Goal: Information Seeking & Learning: Check status

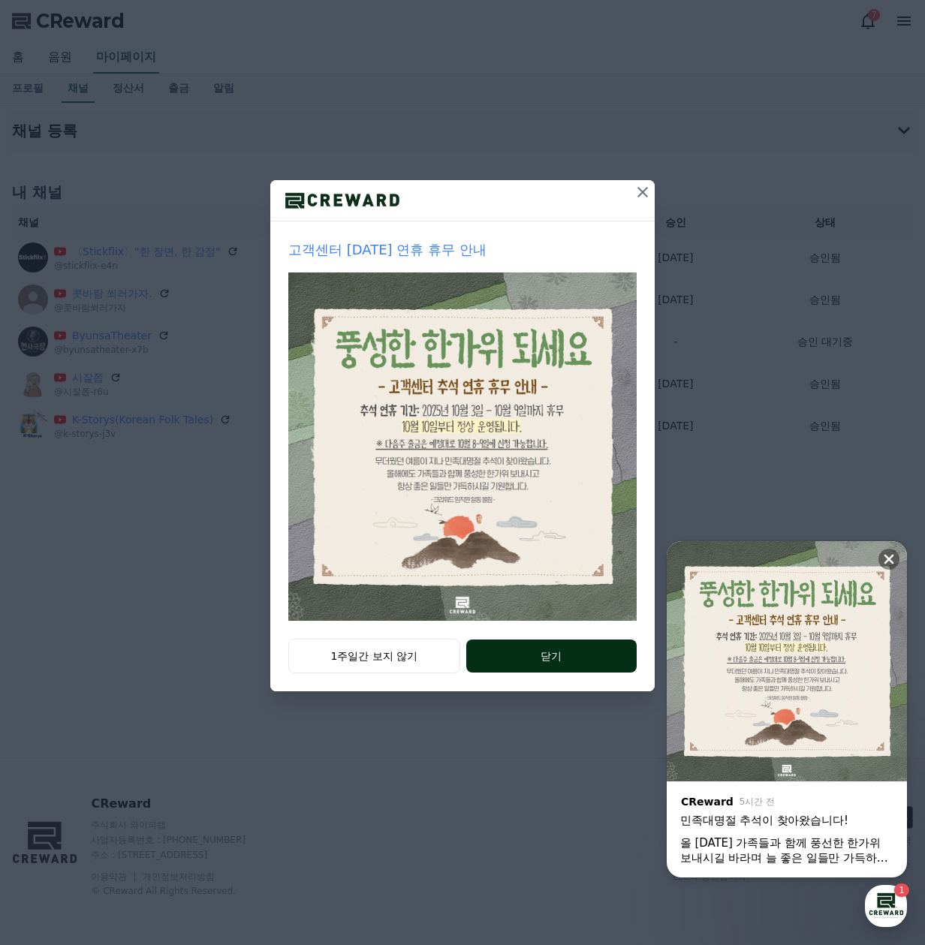
click at [569, 660] on button "닫기" at bounding box center [551, 656] width 170 height 33
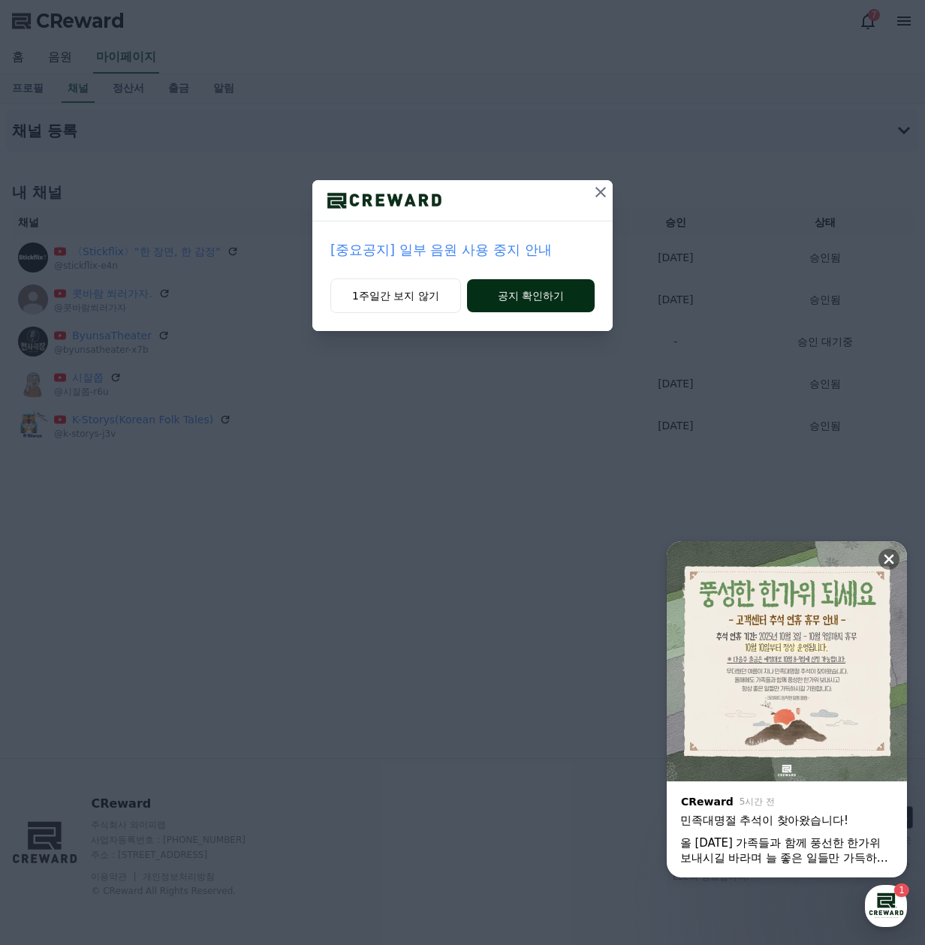
click at [546, 296] on button "공지 확인하기" at bounding box center [531, 295] width 128 height 33
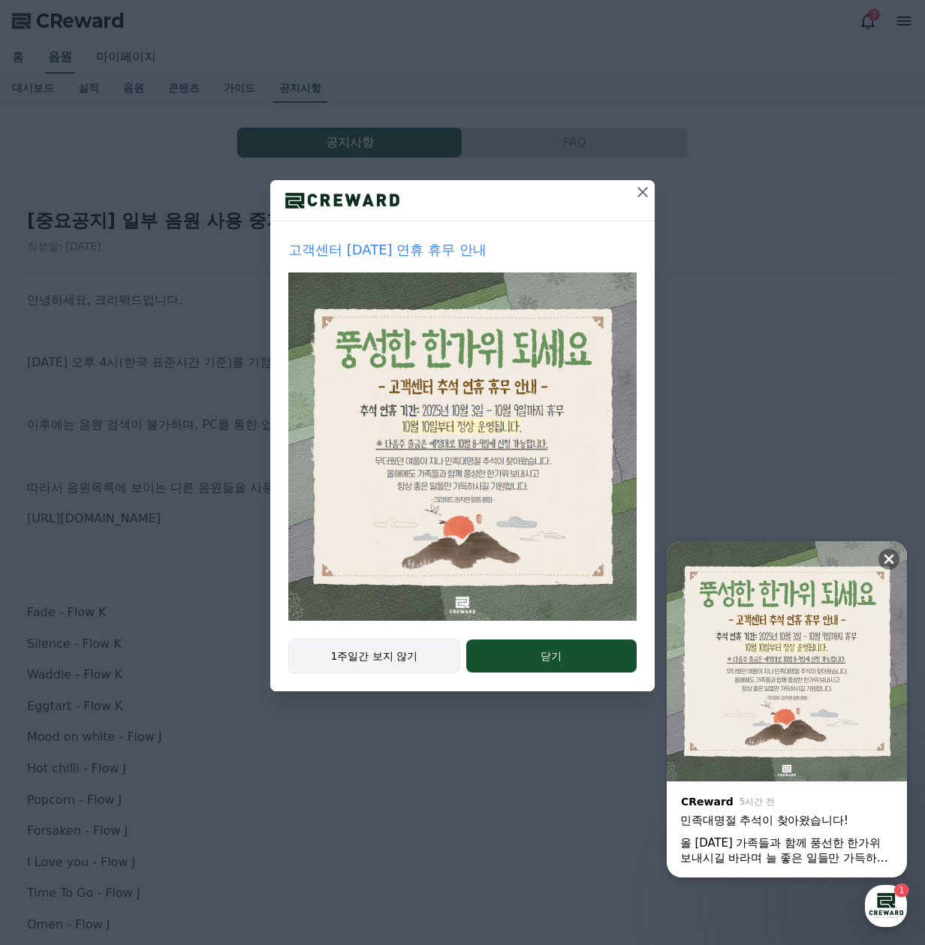
click at [358, 658] on button "1주일간 보지 않기" at bounding box center [374, 656] width 172 height 35
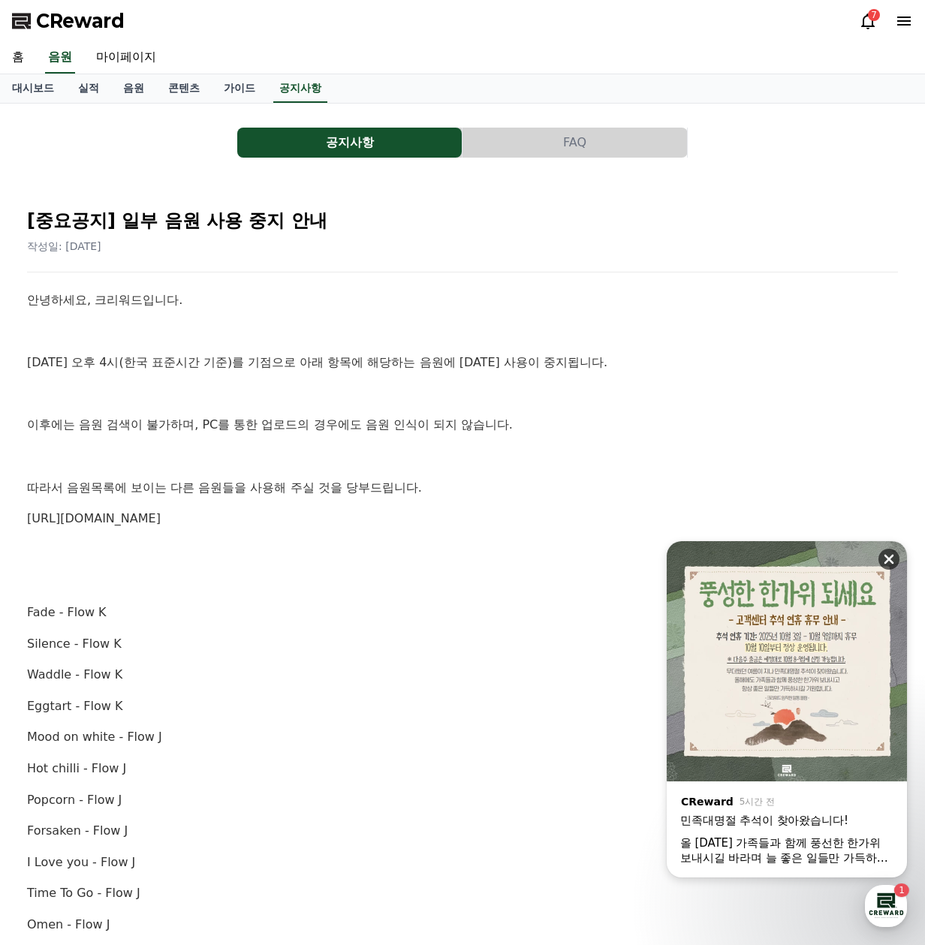
click at [886, 562] on icon at bounding box center [889, 560] width 10 height 10
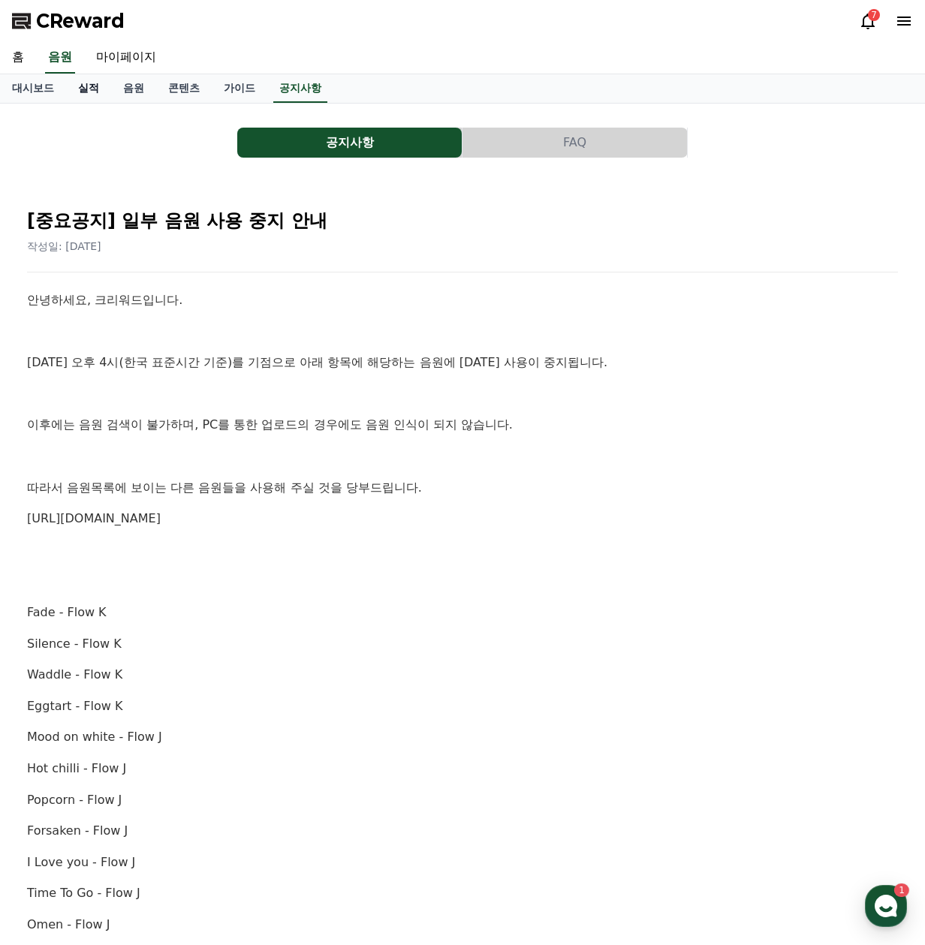
click at [96, 89] on link "실적" at bounding box center [88, 88] width 45 height 29
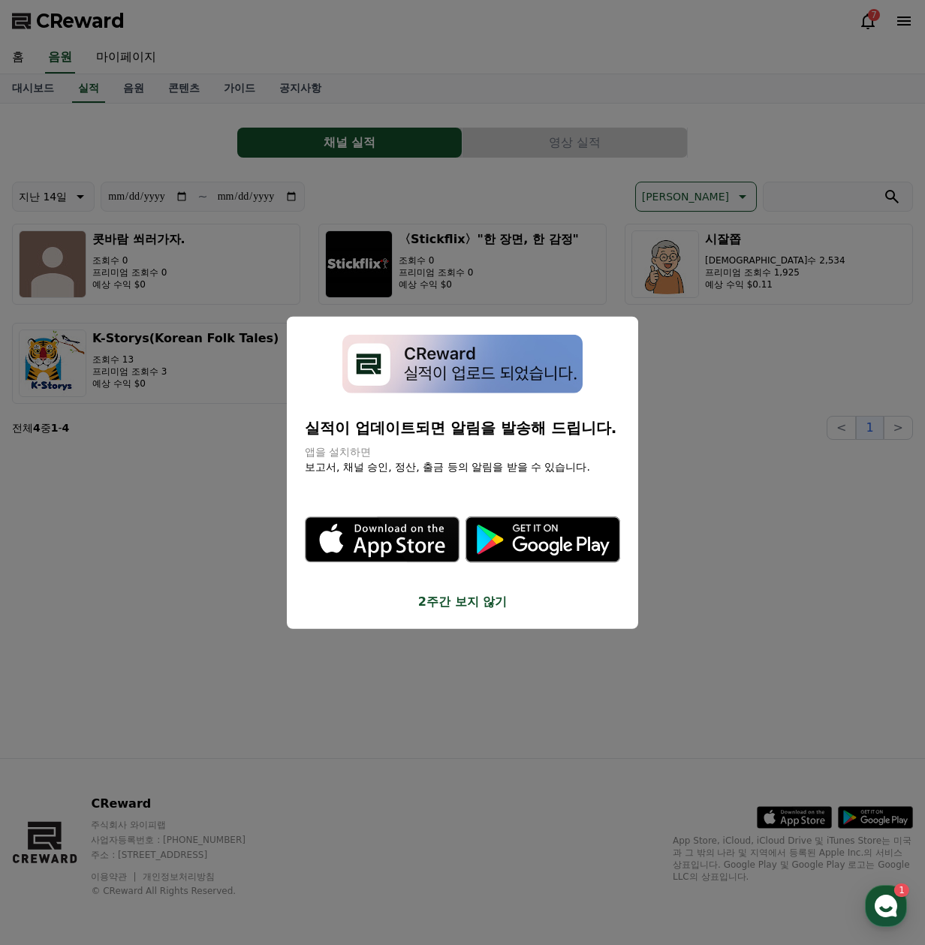
click at [426, 275] on button "close modal" at bounding box center [462, 472] width 925 height 945
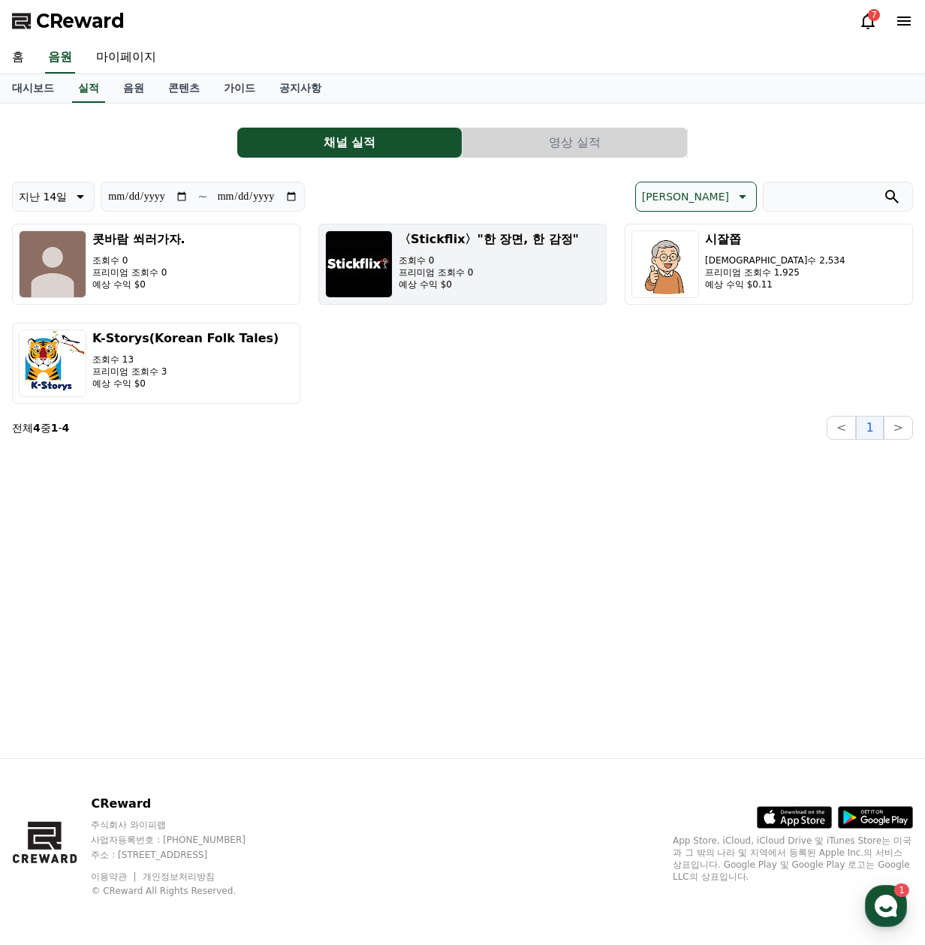
click at [433, 272] on p "프리미엄 조회수 0" at bounding box center [489, 272] width 180 height 12
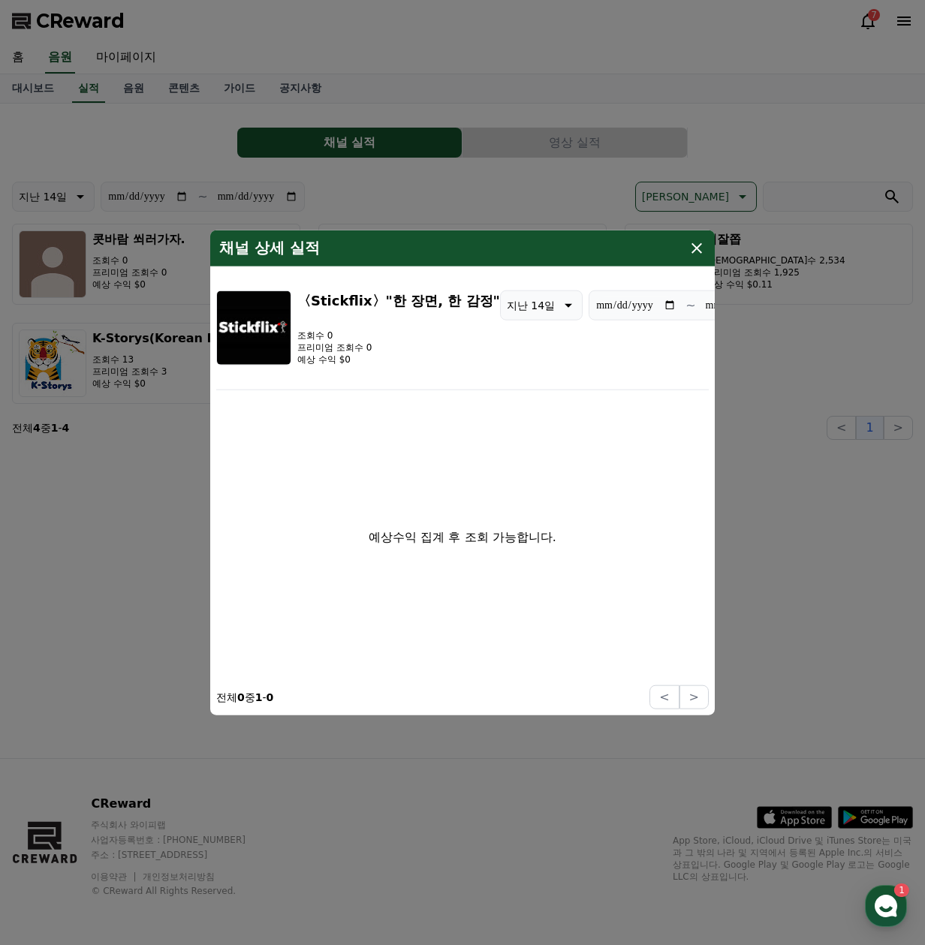
click at [694, 256] on icon "modal" at bounding box center [697, 248] width 18 height 18
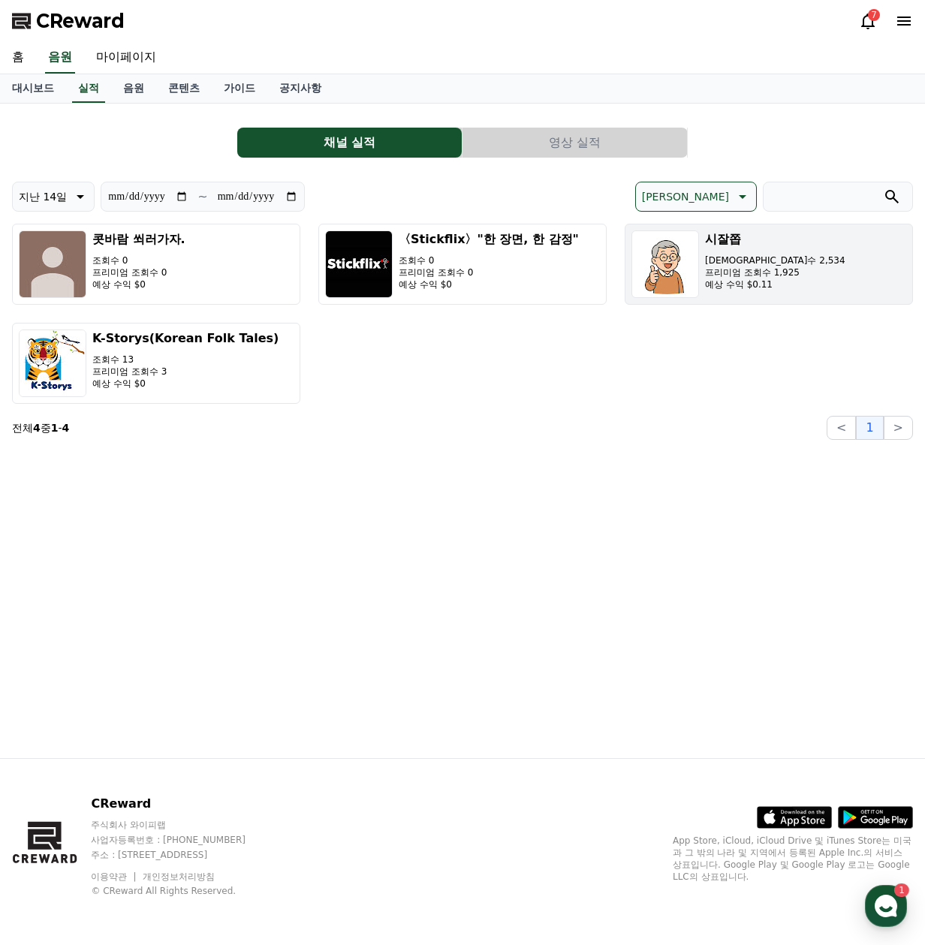
click at [720, 256] on p "[DEMOGRAPHIC_DATA]수 2,534" at bounding box center [775, 260] width 140 height 12
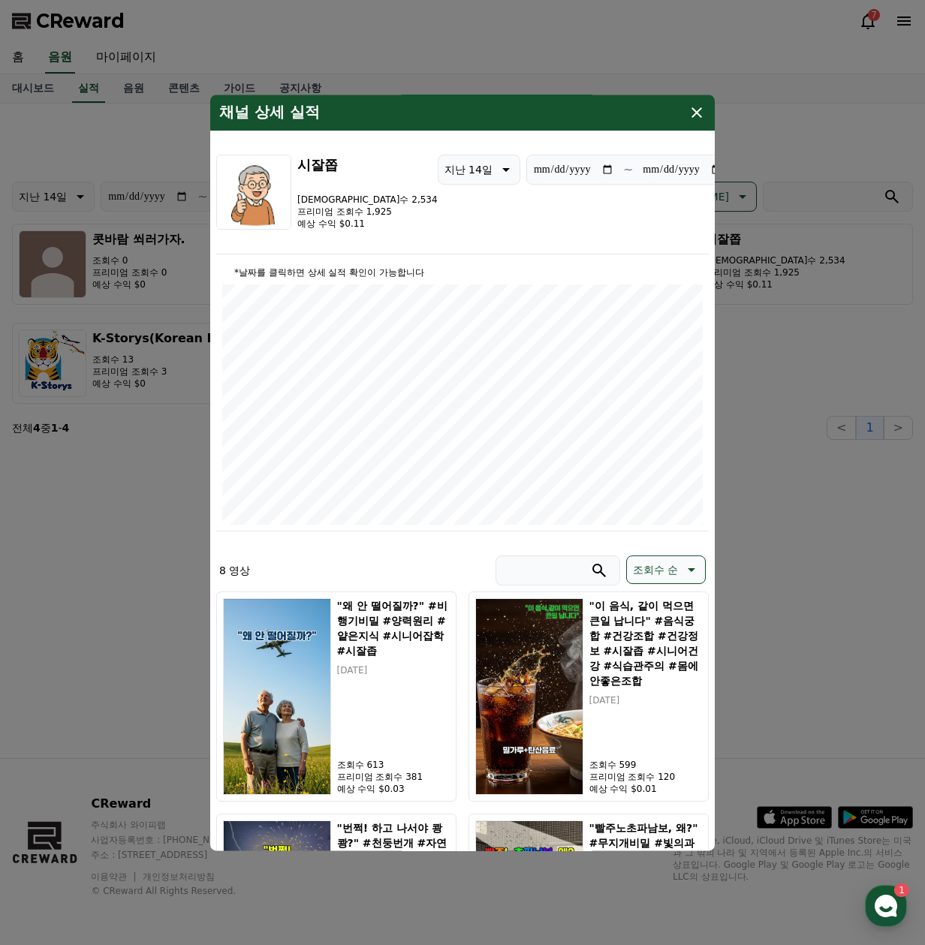
click at [123, 343] on button "close modal" at bounding box center [462, 472] width 925 height 945
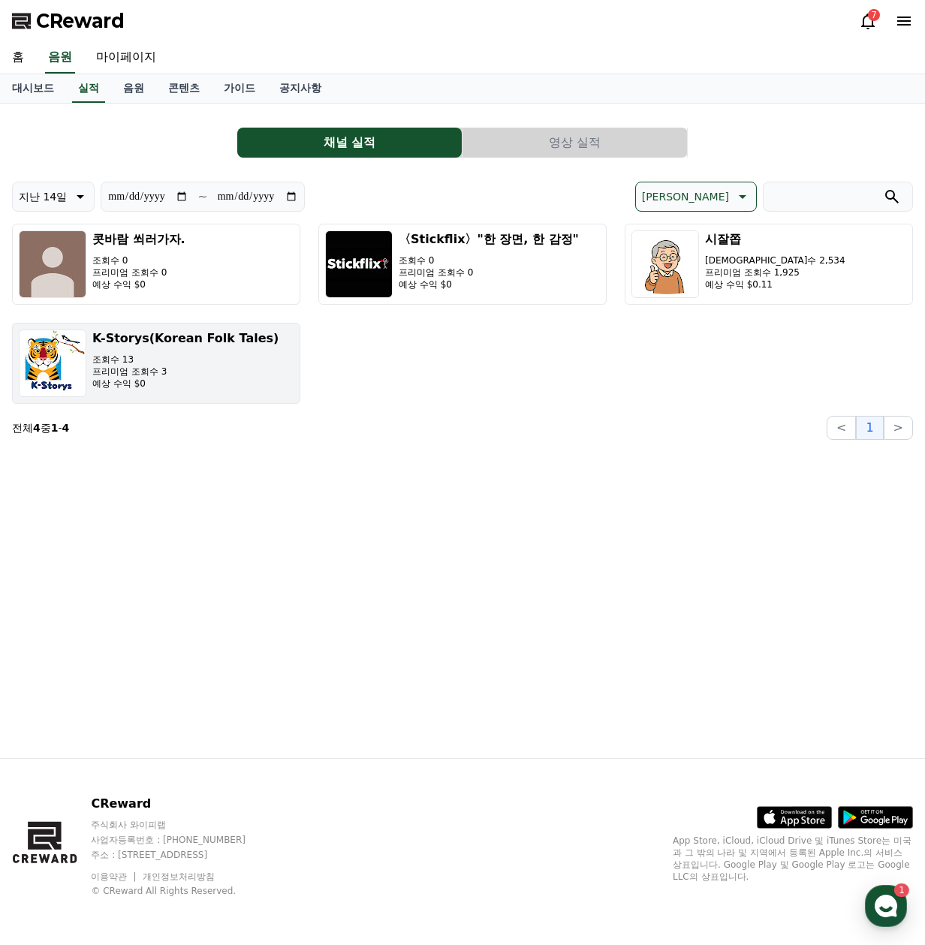
click at [125, 345] on h3 "K-Storys(Korean Folk Tales)" at bounding box center [185, 339] width 186 height 18
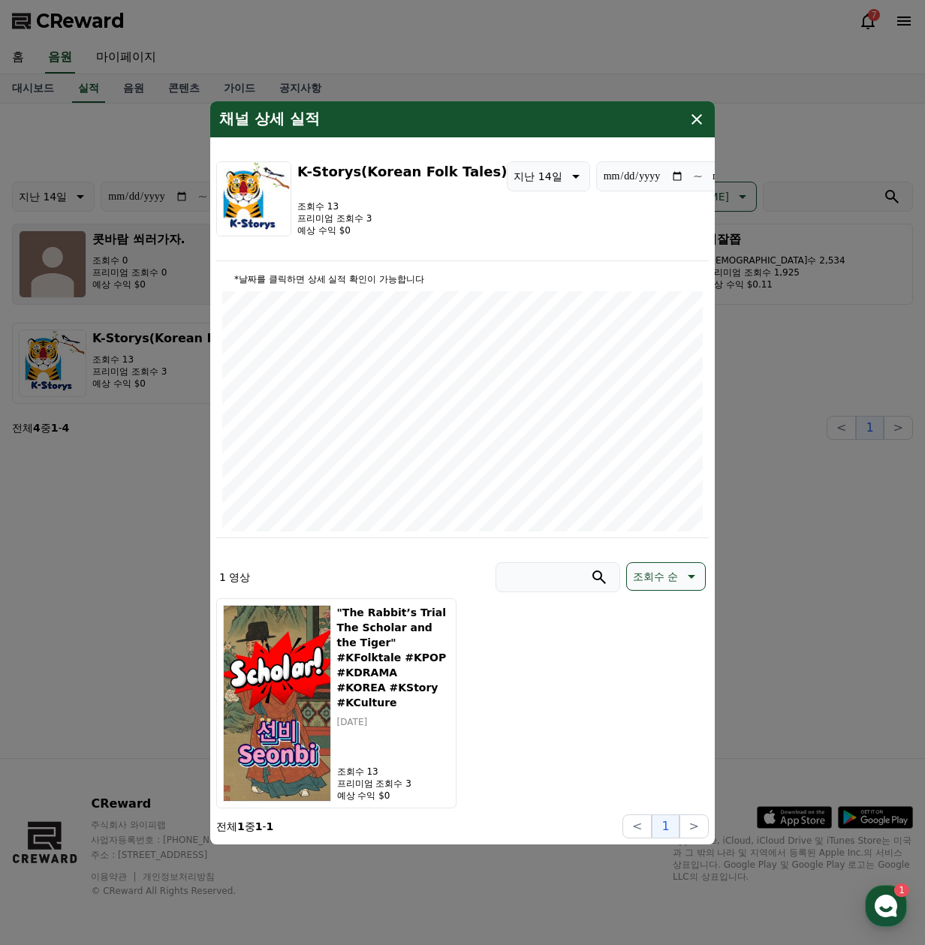
click at [124, 255] on button "close modal" at bounding box center [462, 472] width 925 height 945
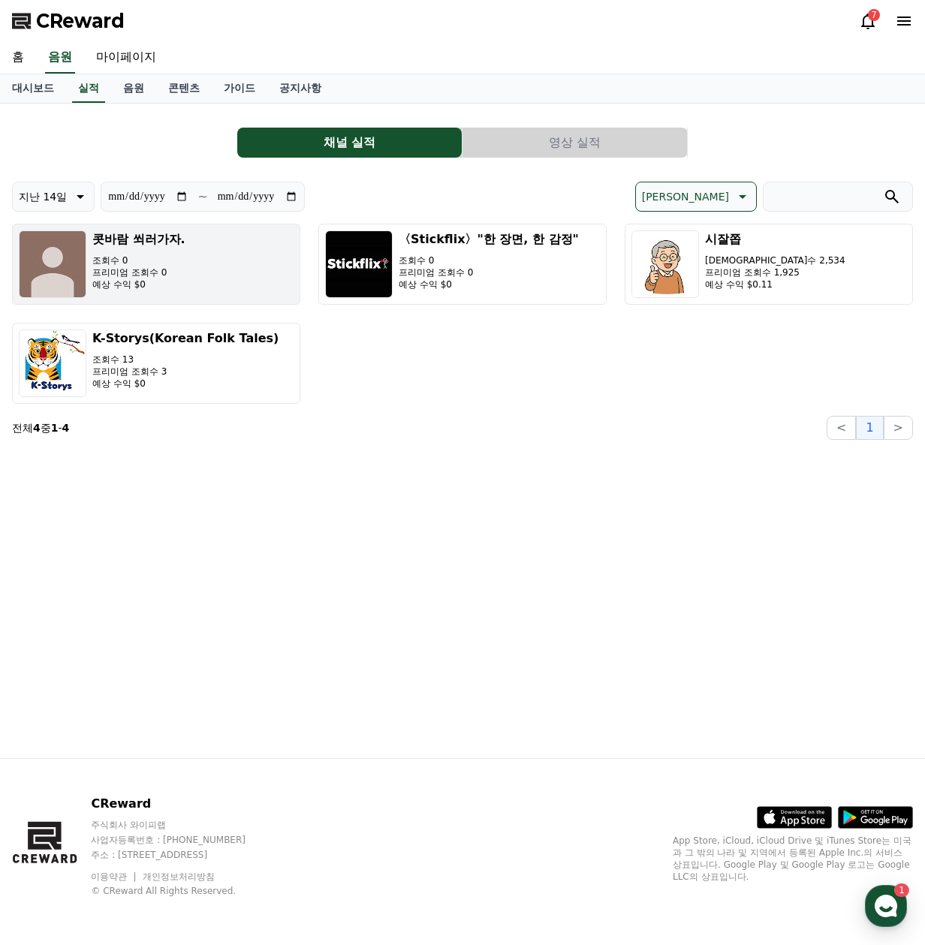
click at [125, 254] on p "조회수 0" at bounding box center [138, 260] width 93 height 12
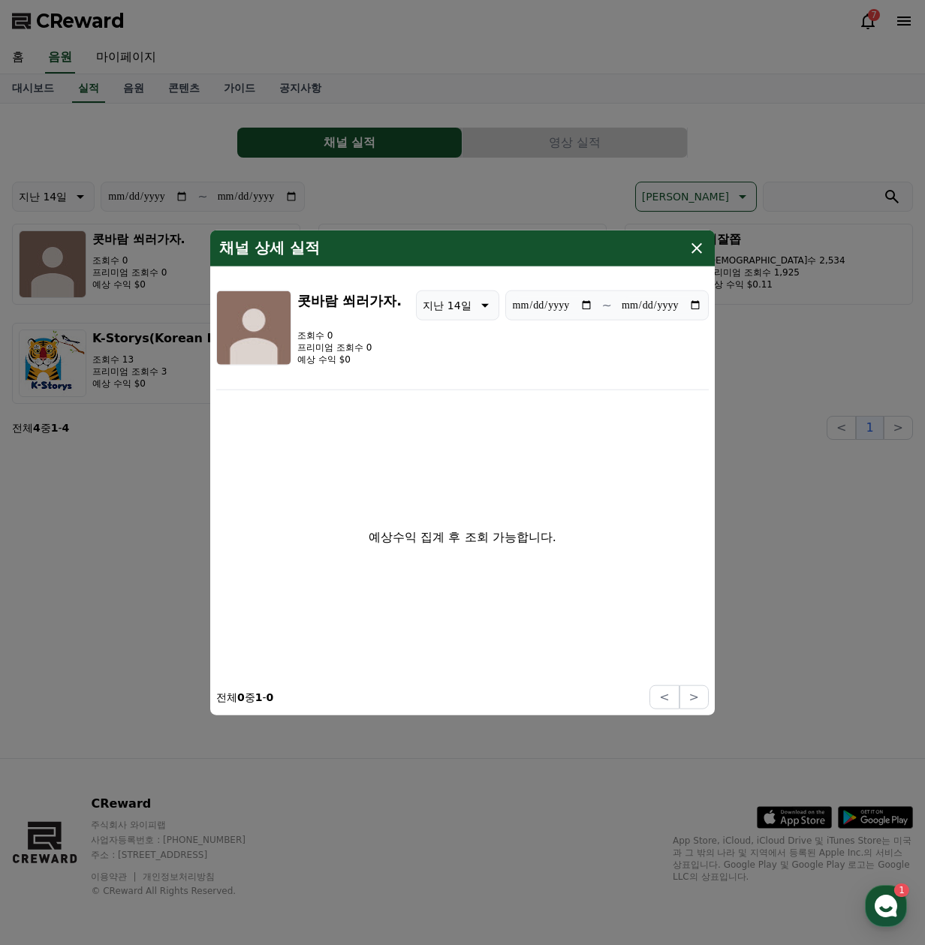
click at [695, 247] on icon "modal" at bounding box center [697, 248] width 18 height 18
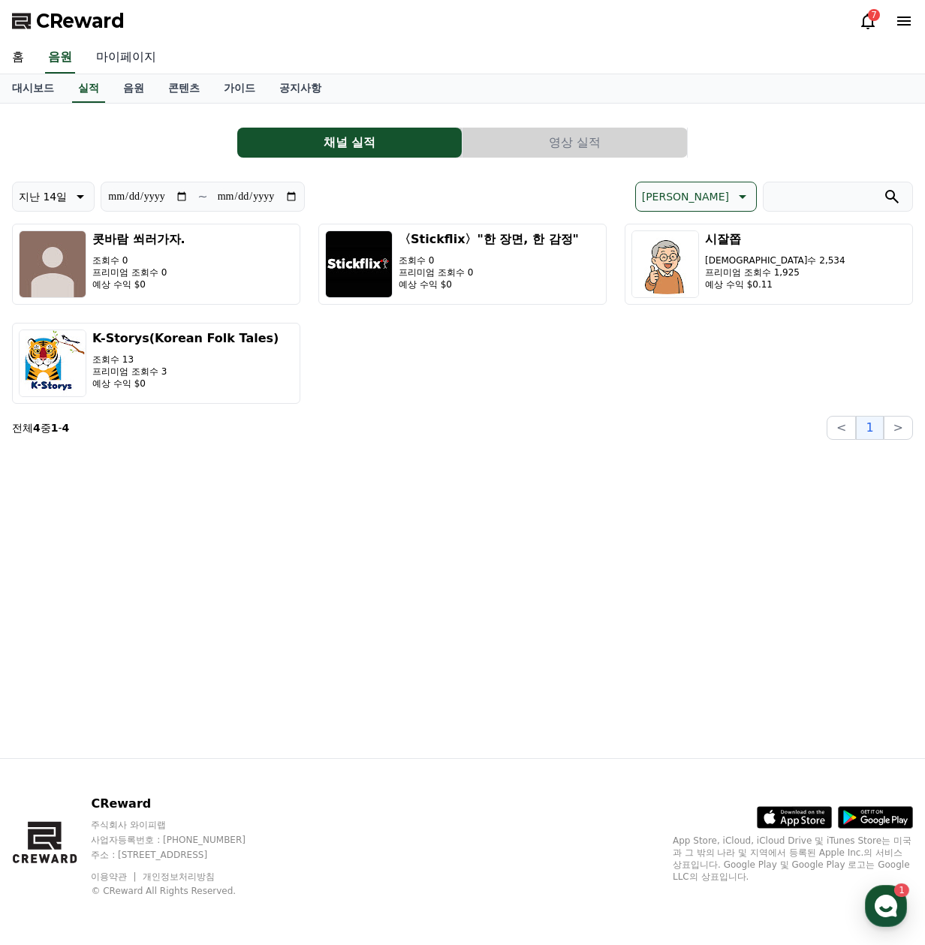
click at [119, 61] on link "마이페이지" at bounding box center [126, 58] width 84 height 32
select select "**********"
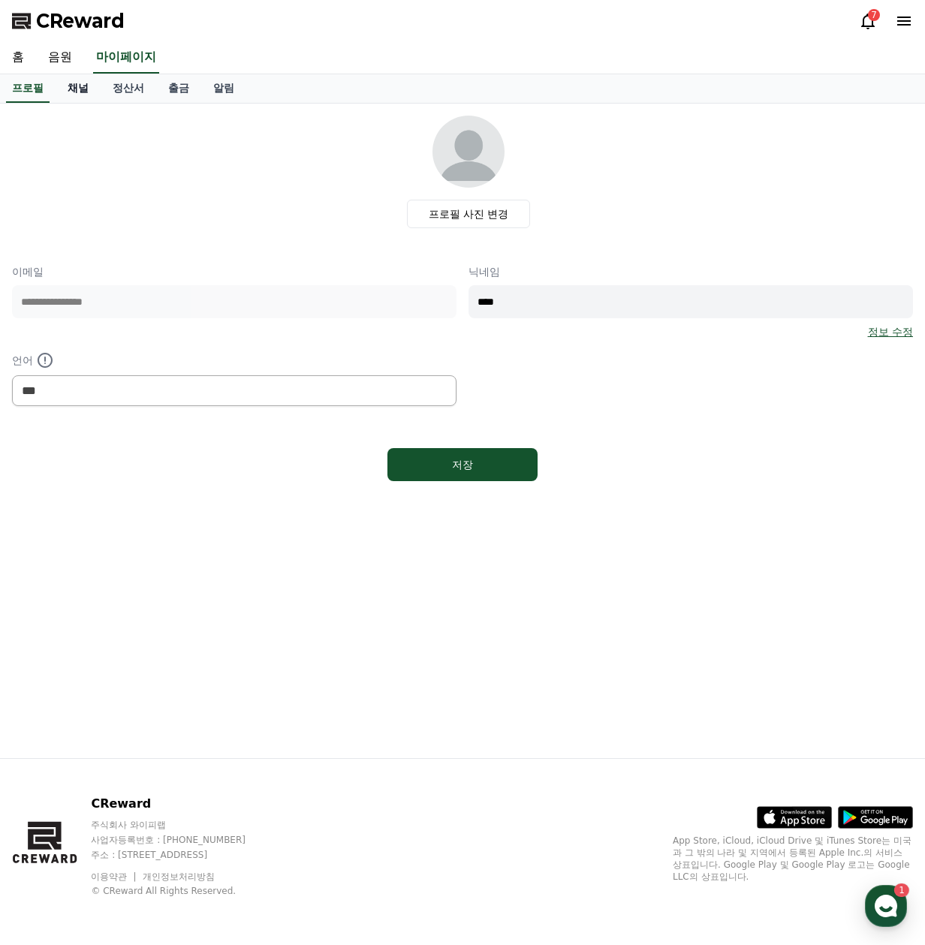
click at [83, 86] on link "채널" at bounding box center [78, 88] width 45 height 29
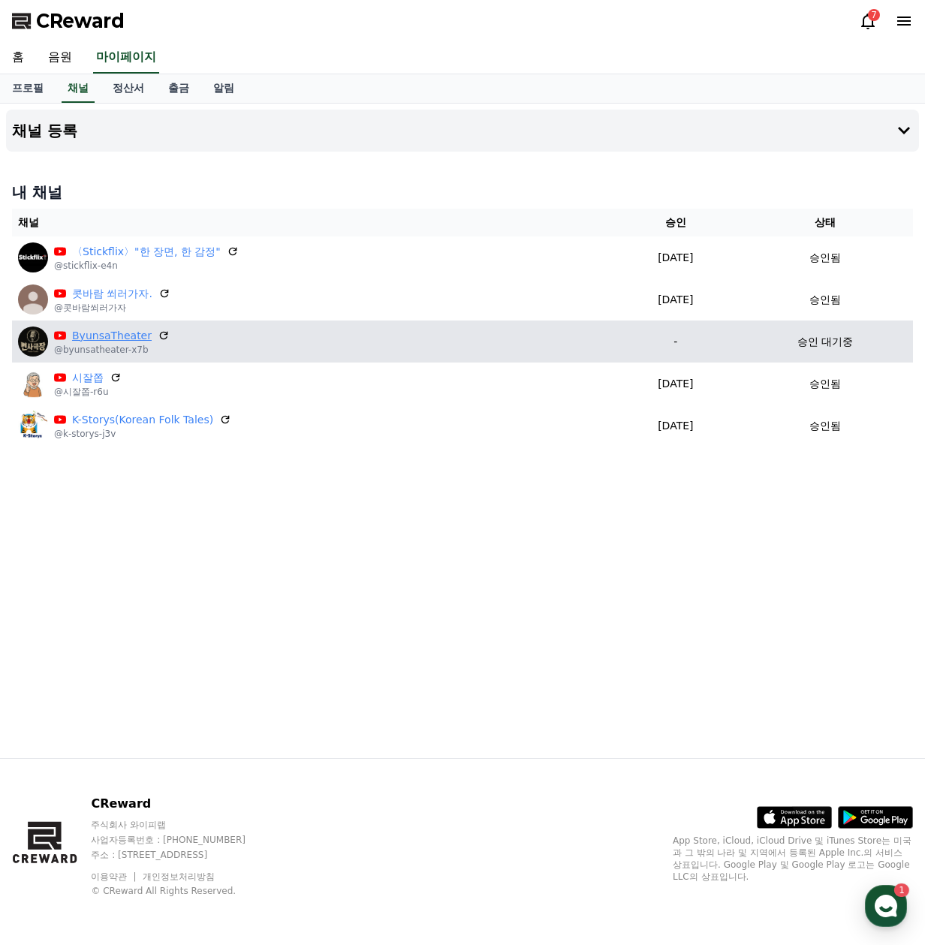
click at [113, 337] on link "ByunsaTheater" at bounding box center [112, 336] width 80 height 16
